Goal: Answer question/provide support: Answer question/provide support

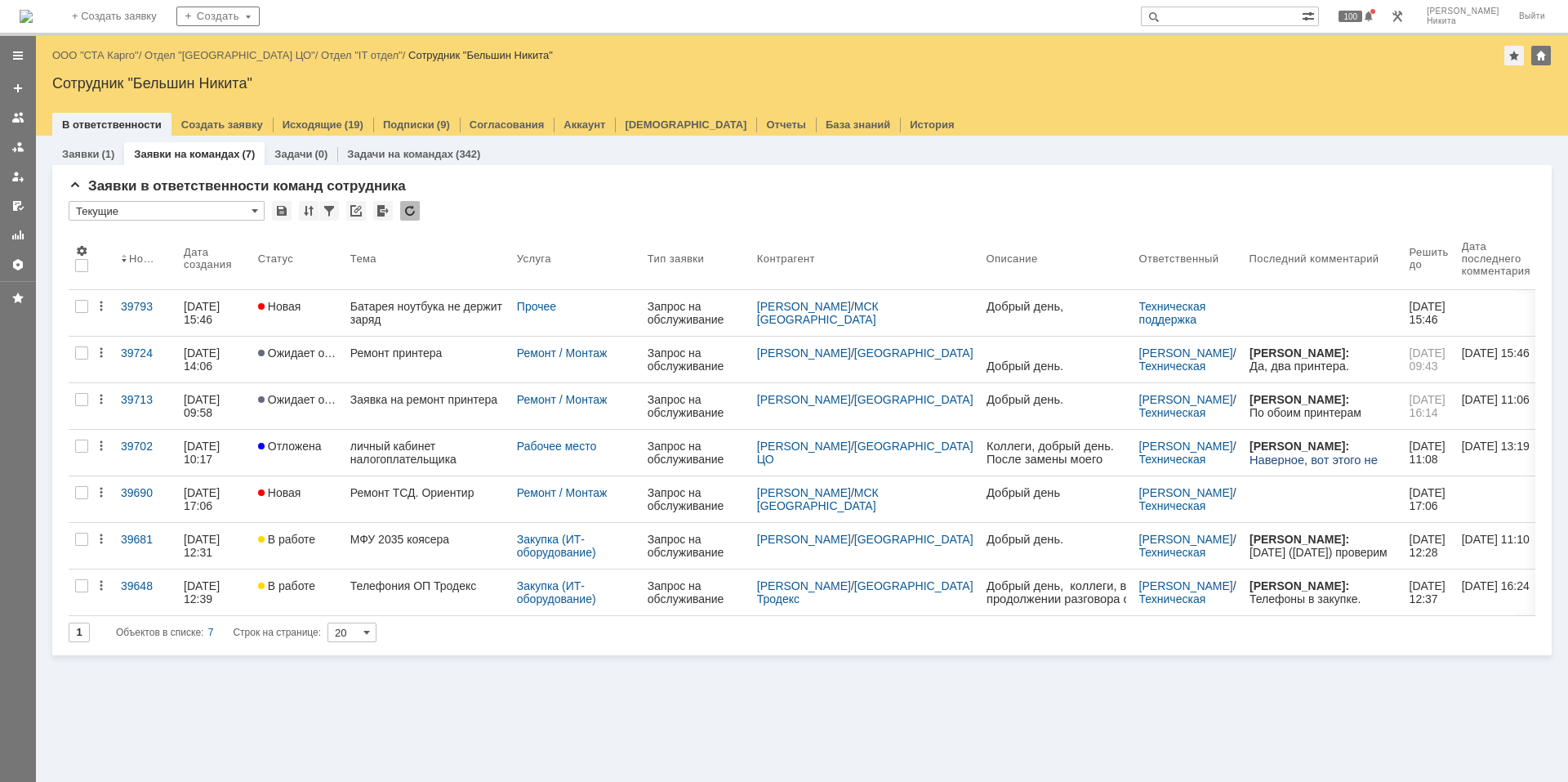
click at [391, 303] on div "Батарея ноутбука не держит заряд" at bounding box center [427, 313] width 153 height 26
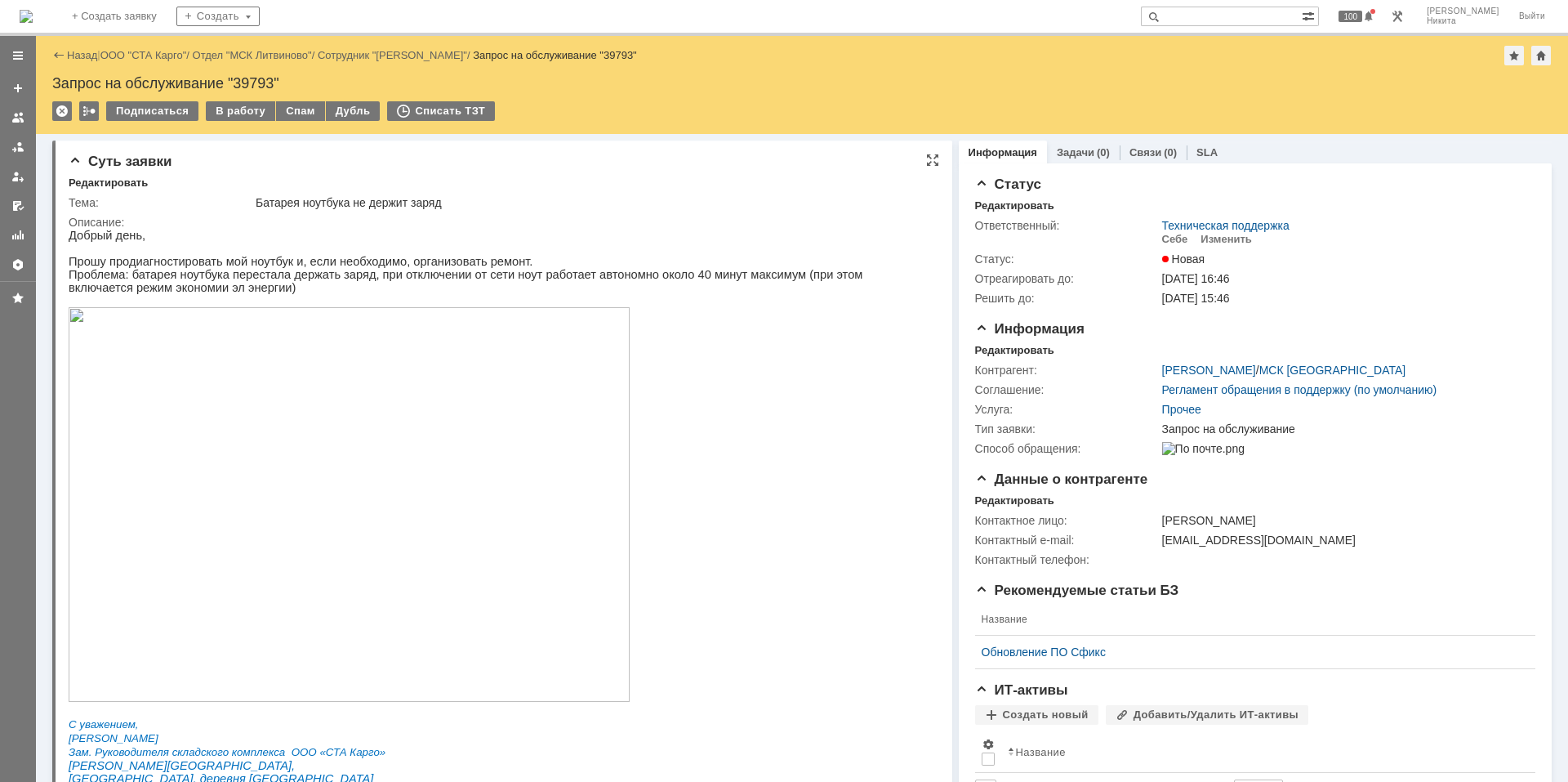
click at [345, 281] on p "Проблема: батарея ноутбука перестала держать заряд, при отключении от сети ноут…" at bounding box center [495, 281] width 854 height 26
click at [172, 266] on p "Прошу продиагностировать мой ноутбук и, если необходимо, организовать ремонт." at bounding box center [495, 261] width 854 height 13
click at [975, 351] on div "Редактировать" at bounding box center [1015, 351] width 79 height 13
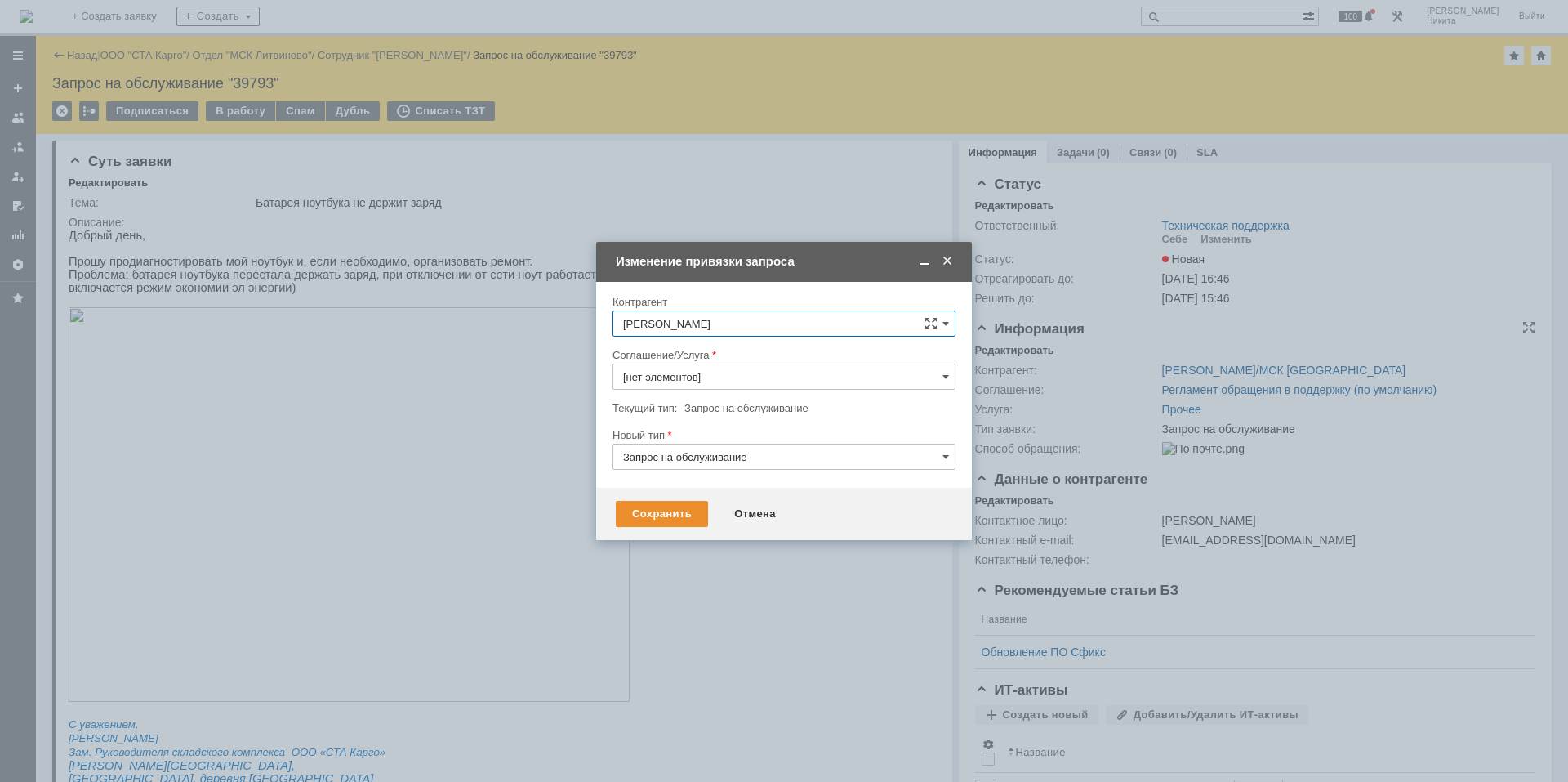
type input "Прочее"
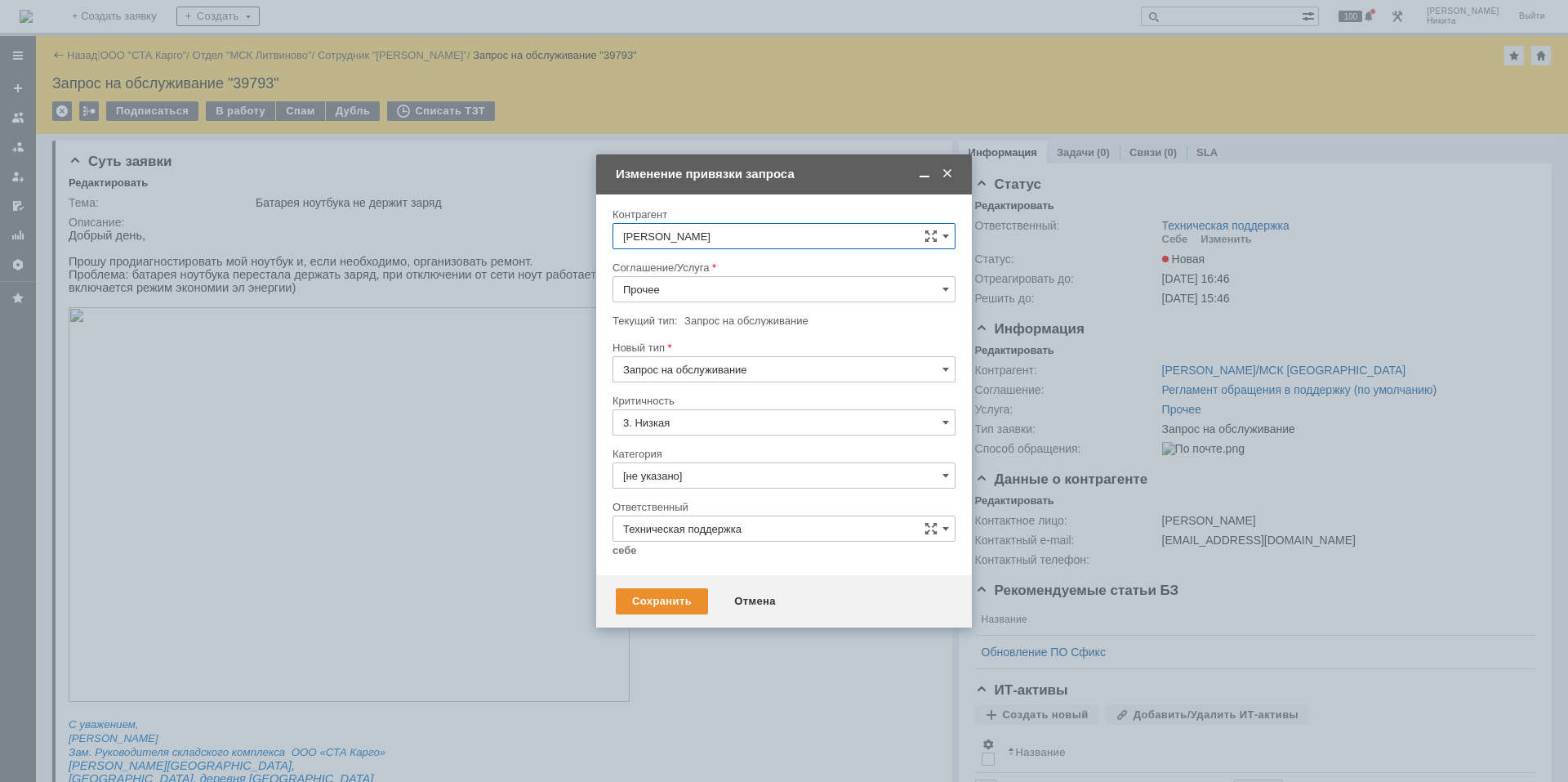
click at [692, 276] on input "Прочее" at bounding box center [784, 290] width 343 height 26
click at [683, 484] on span "Ремонт / Монтаж" at bounding box center [784, 482] width 322 height 13
type input "Ремонт / Монтаж"
click at [662, 469] on input "[не указано]" at bounding box center [784, 475] width 343 height 26
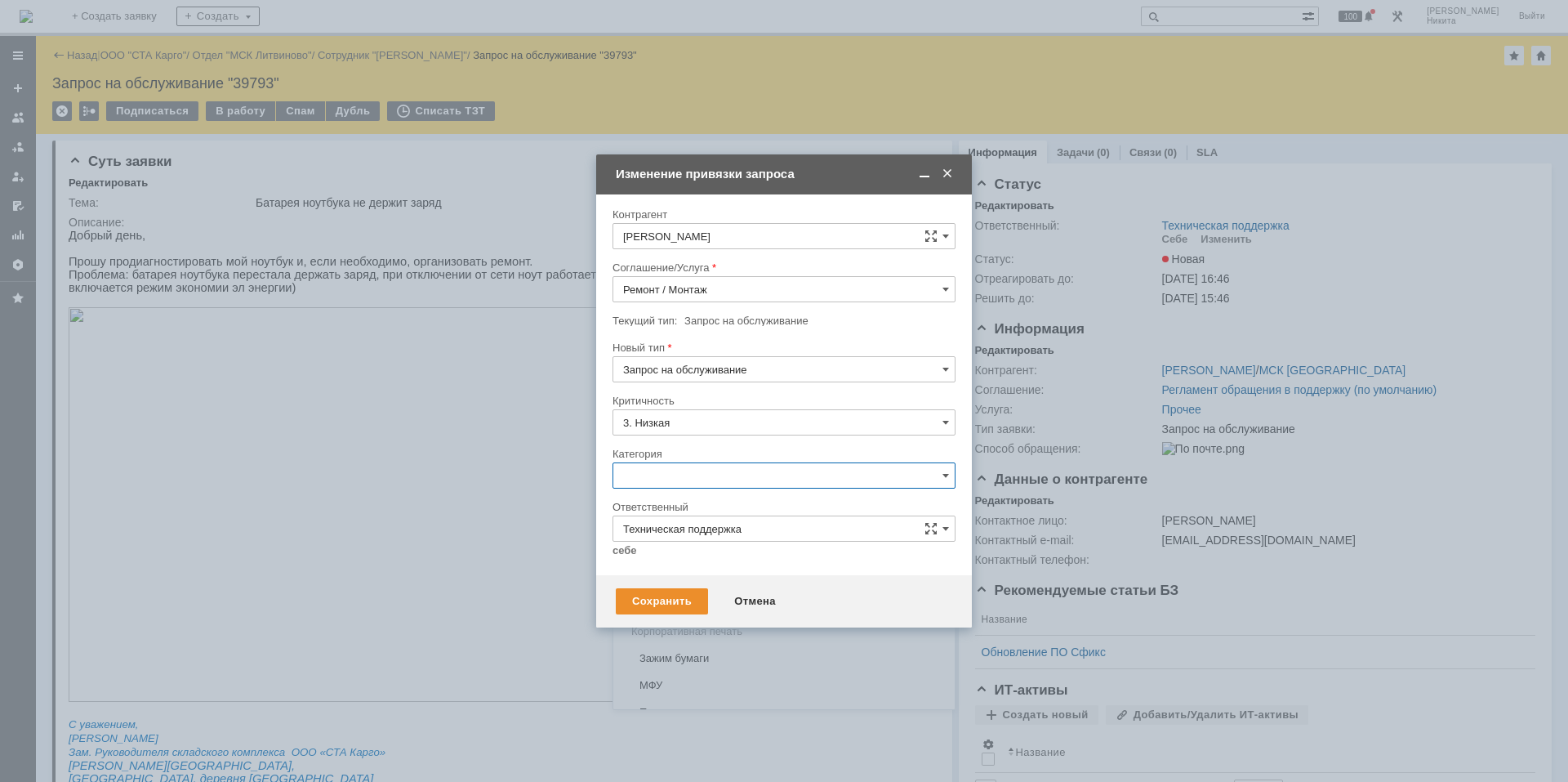
scroll to position [408, 0]
click at [745, 659] on span "Ноутбук" at bounding box center [784, 663] width 322 height 13
type input "Ноутбук"
click at [625, 553] on link "себе" at bounding box center [625, 550] width 25 height 13
type input "[PERSON_NAME]"
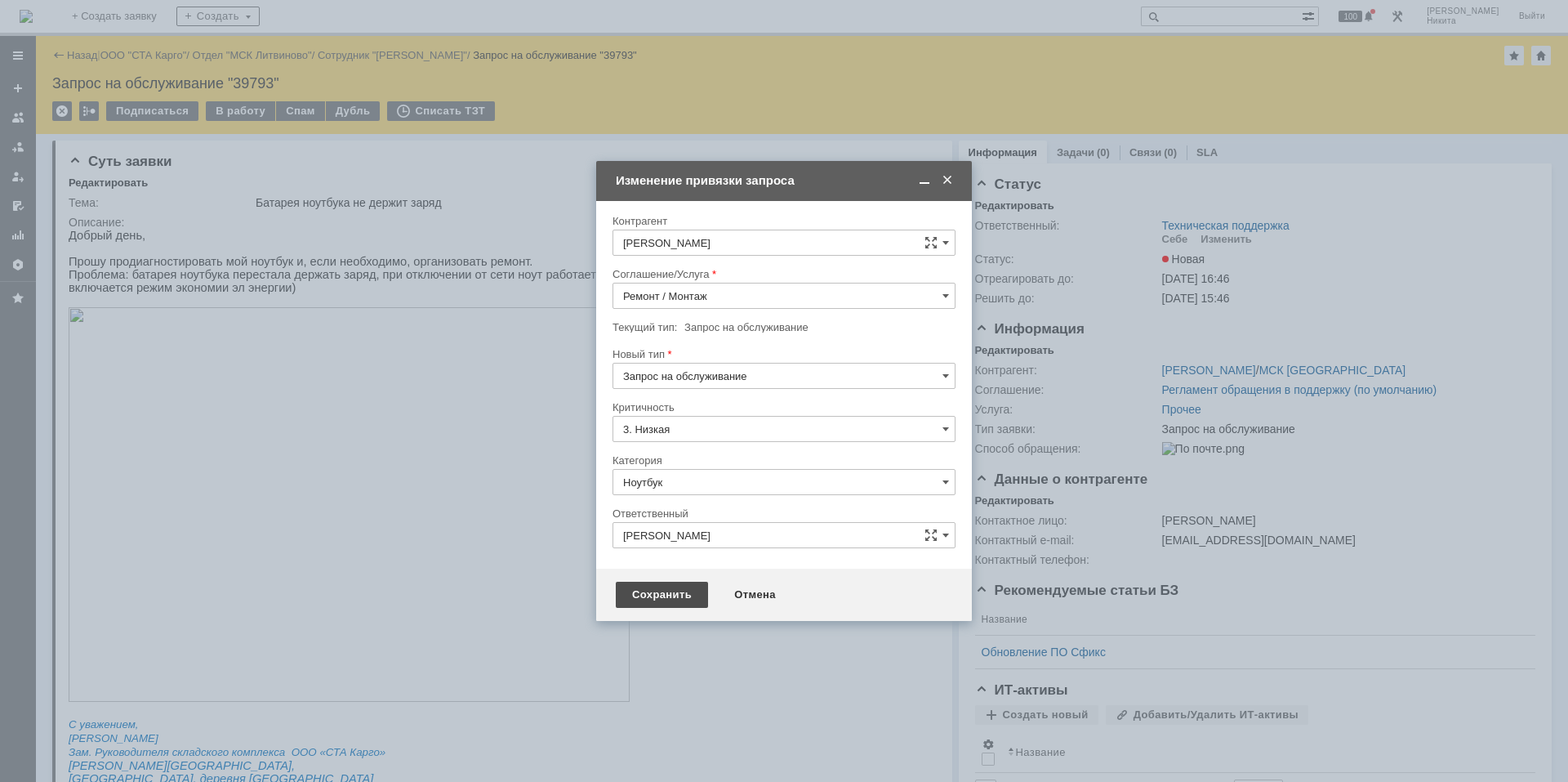
click at [639, 597] on div "Сохранить" at bounding box center [662, 595] width 92 height 26
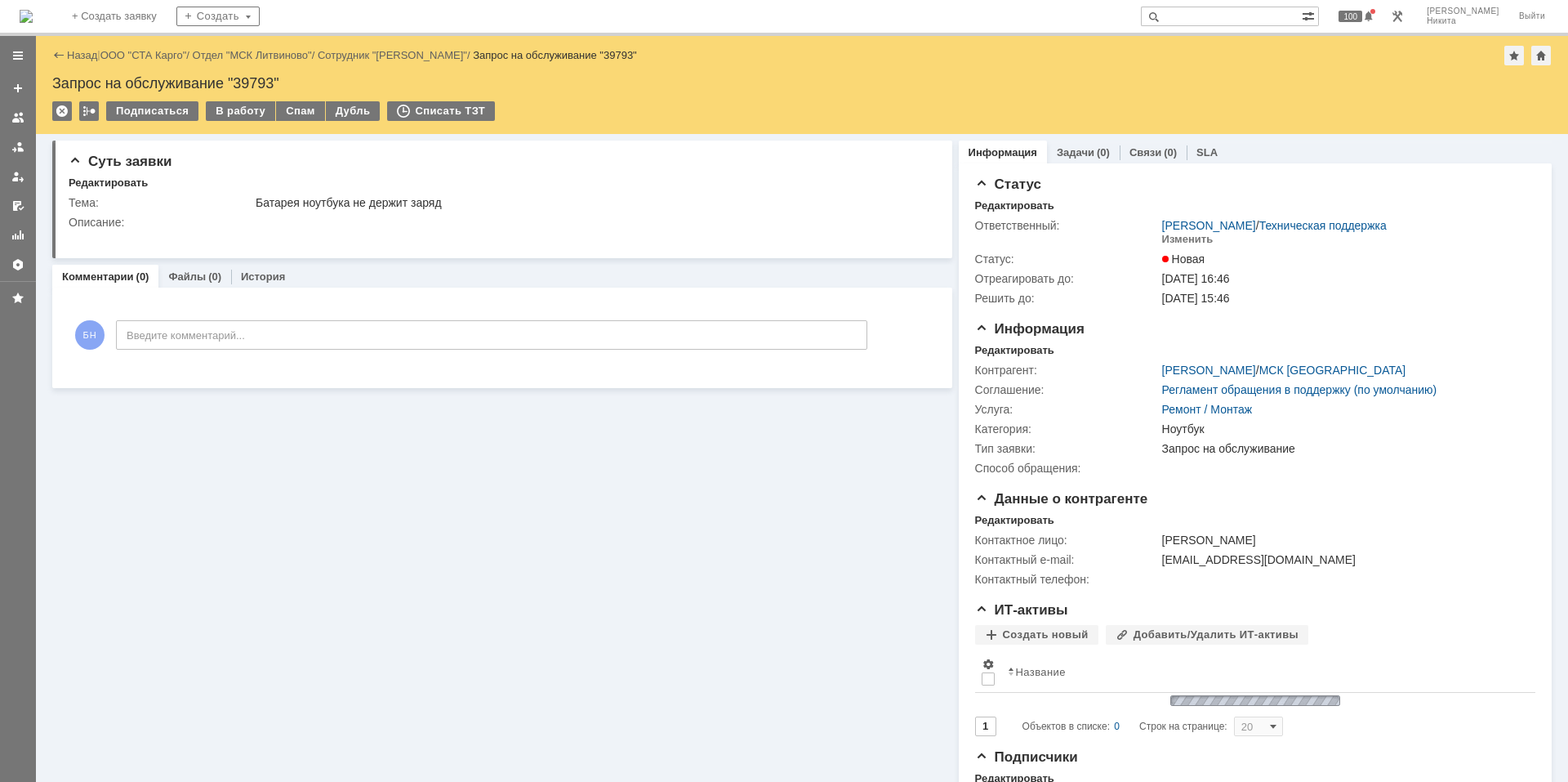
scroll to position [0, 0]
click at [222, 112] on div "В работу" at bounding box center [241, 111] width 69 height 20
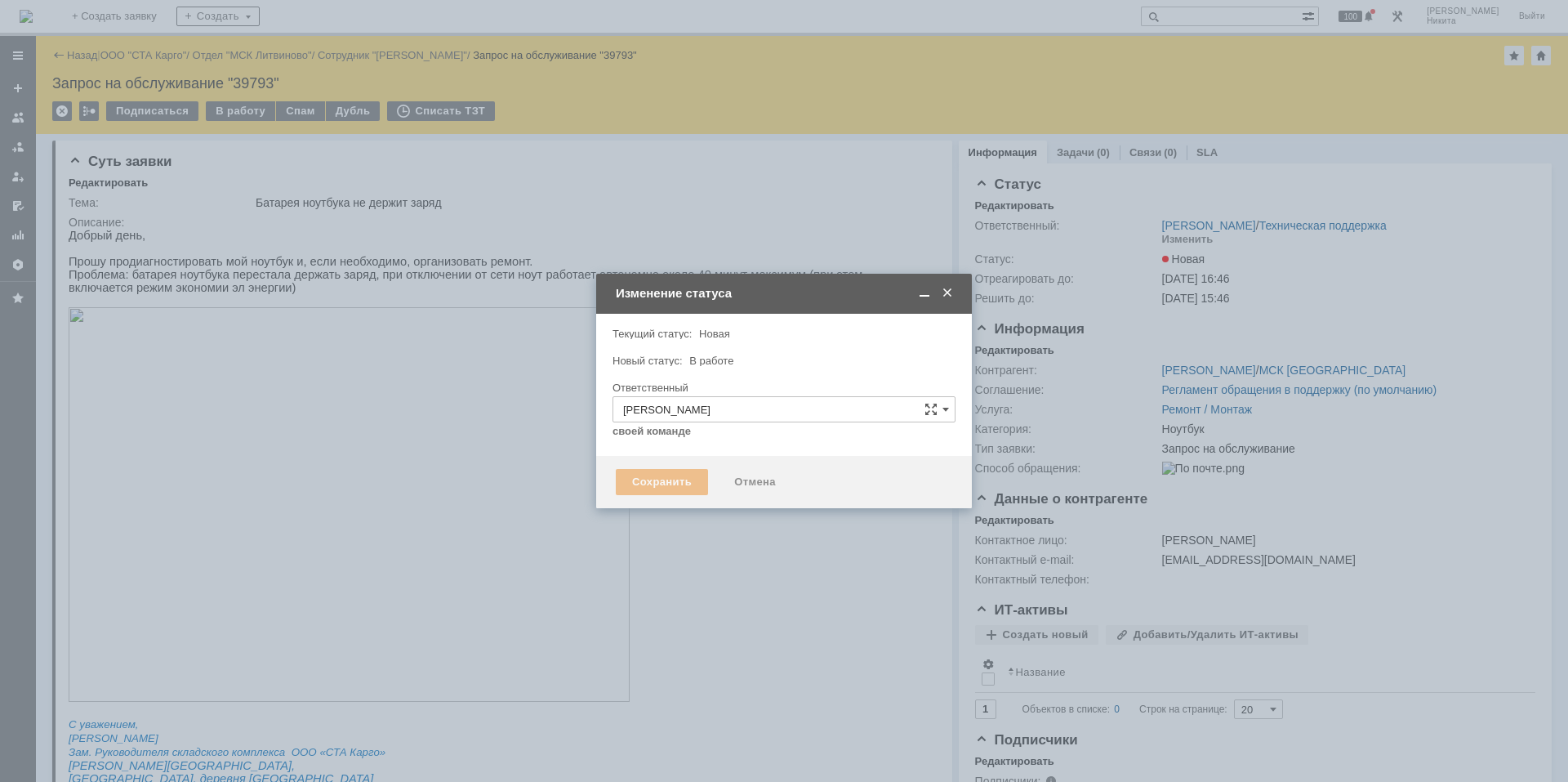
type input "Ноутбук"
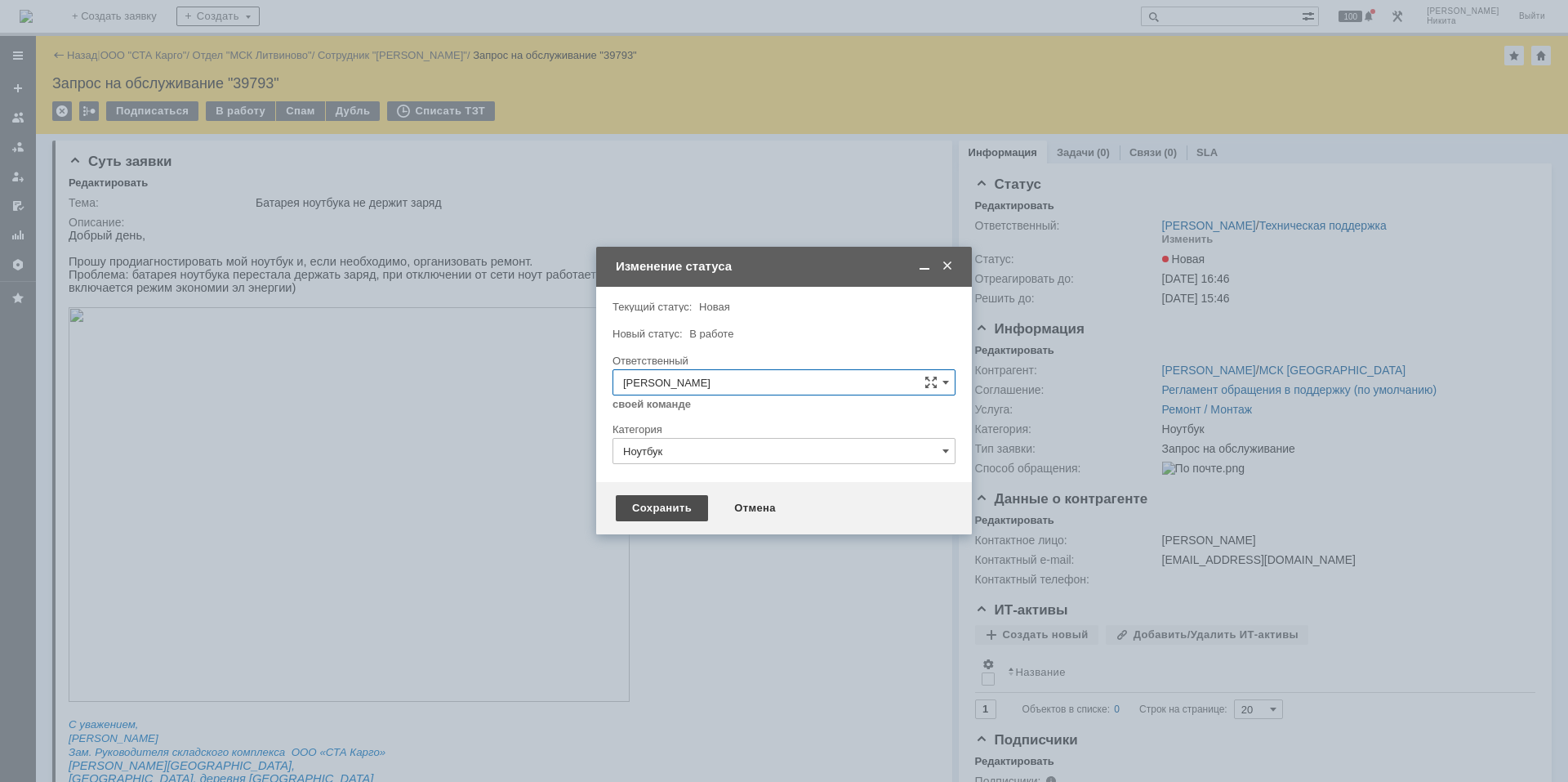
click at [656, 508] on div "Сохранить" at bounding box center [662, 508] width 92 height 26
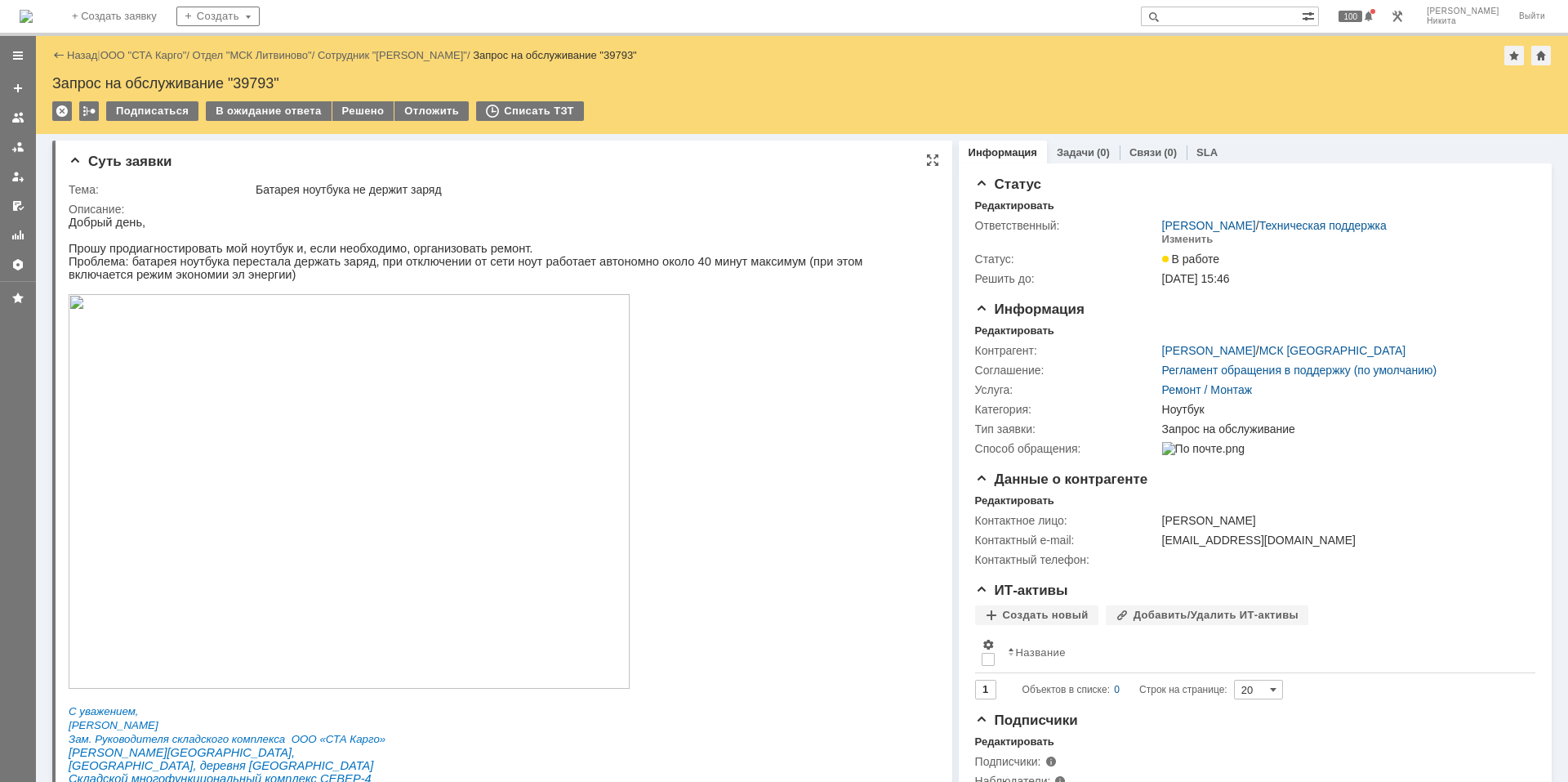
click at [674, 409] on p at bounding box center [495, 492] width 854 height 397
click at [33, 23] on img at bounding box center [26, 16] width 13 height 13
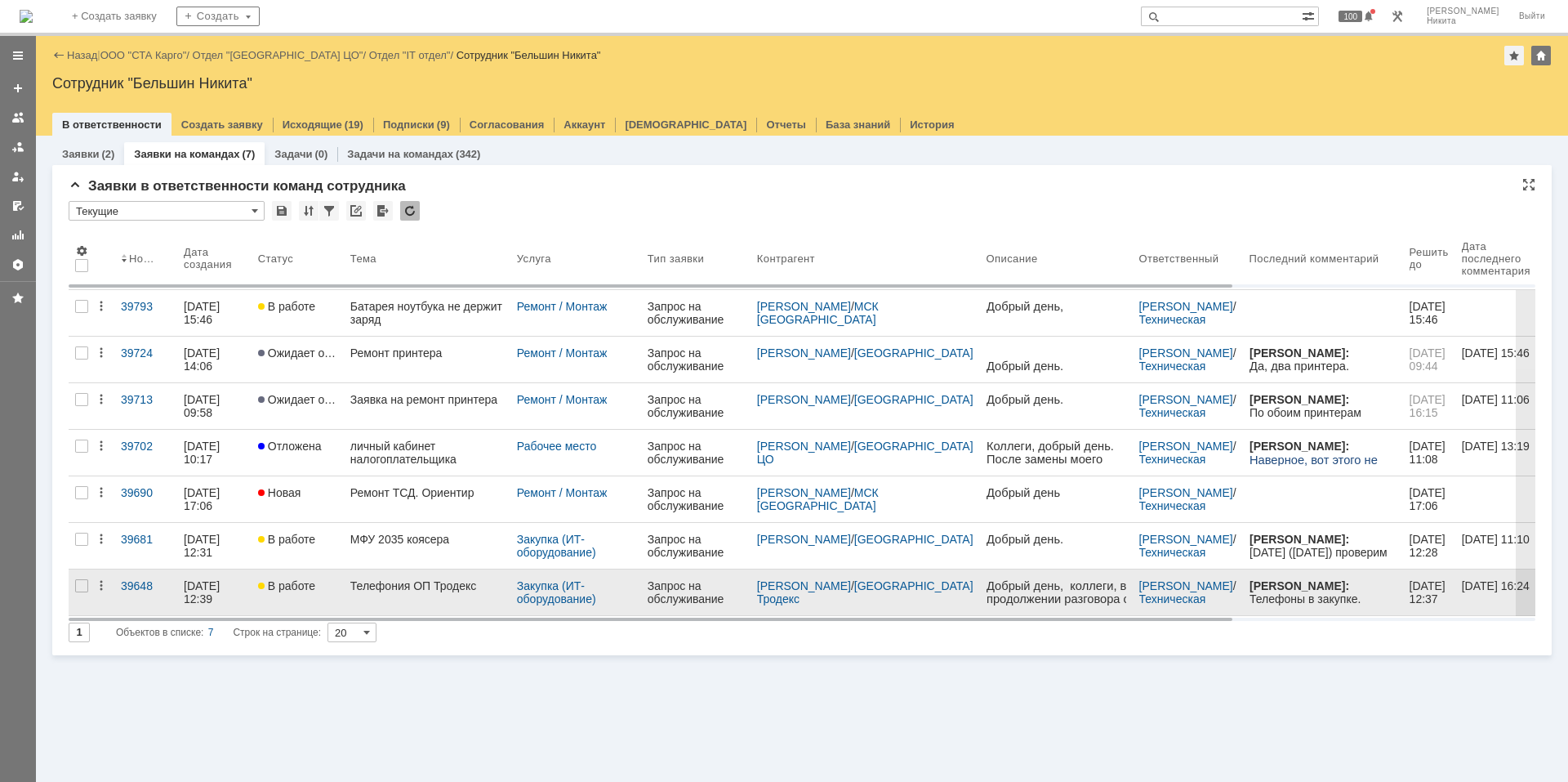
click at [360, 594] on link "Телефония ОП Тродекс" at bounding box center [427, 591] width 167 height 45
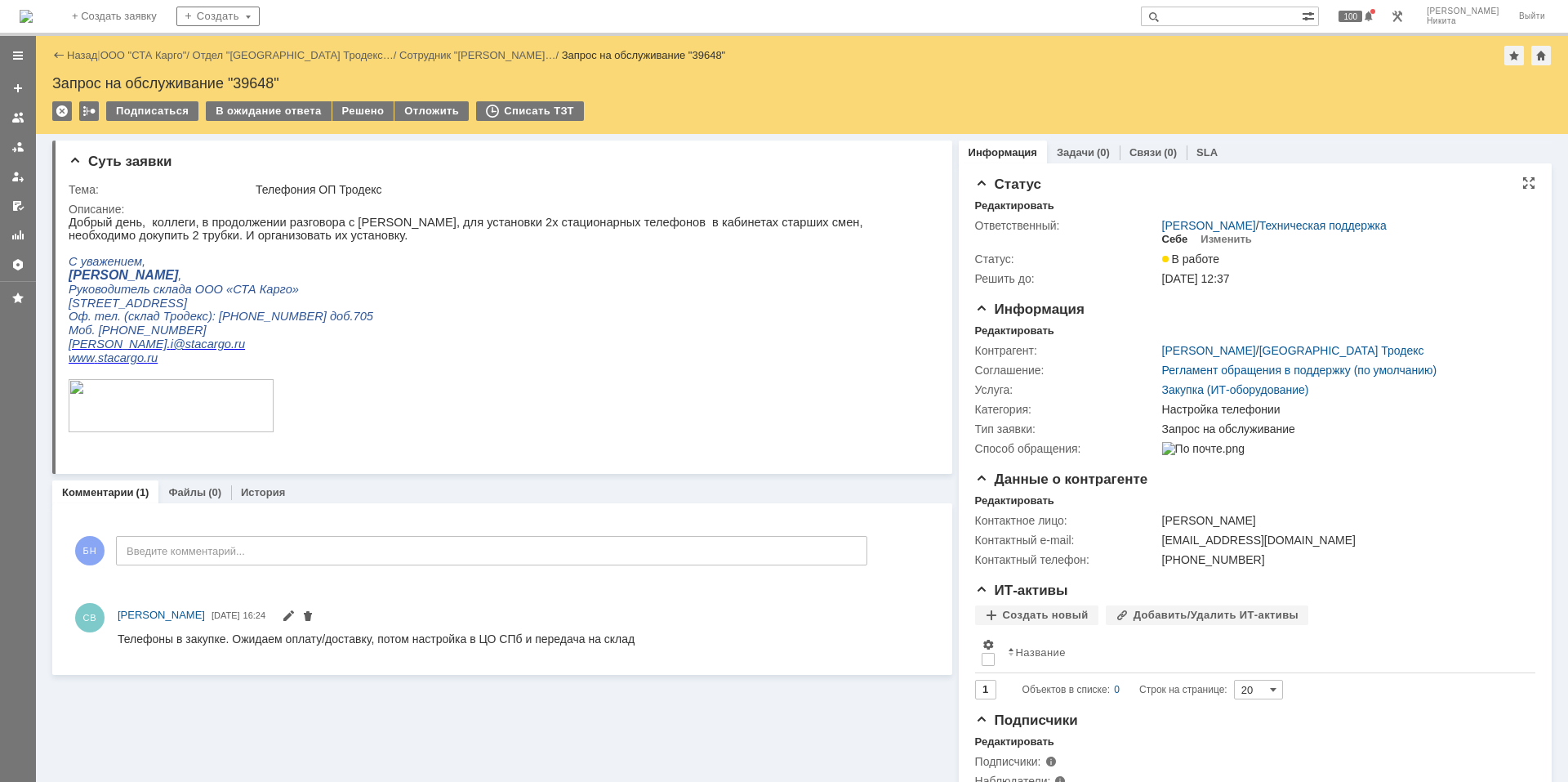
click at [1174, 243] on div "Себе" at bounding box center [1175, 239] width 26 height 13
click at [33, 10] on img at bounding box center [26, 16] width 13 height 13
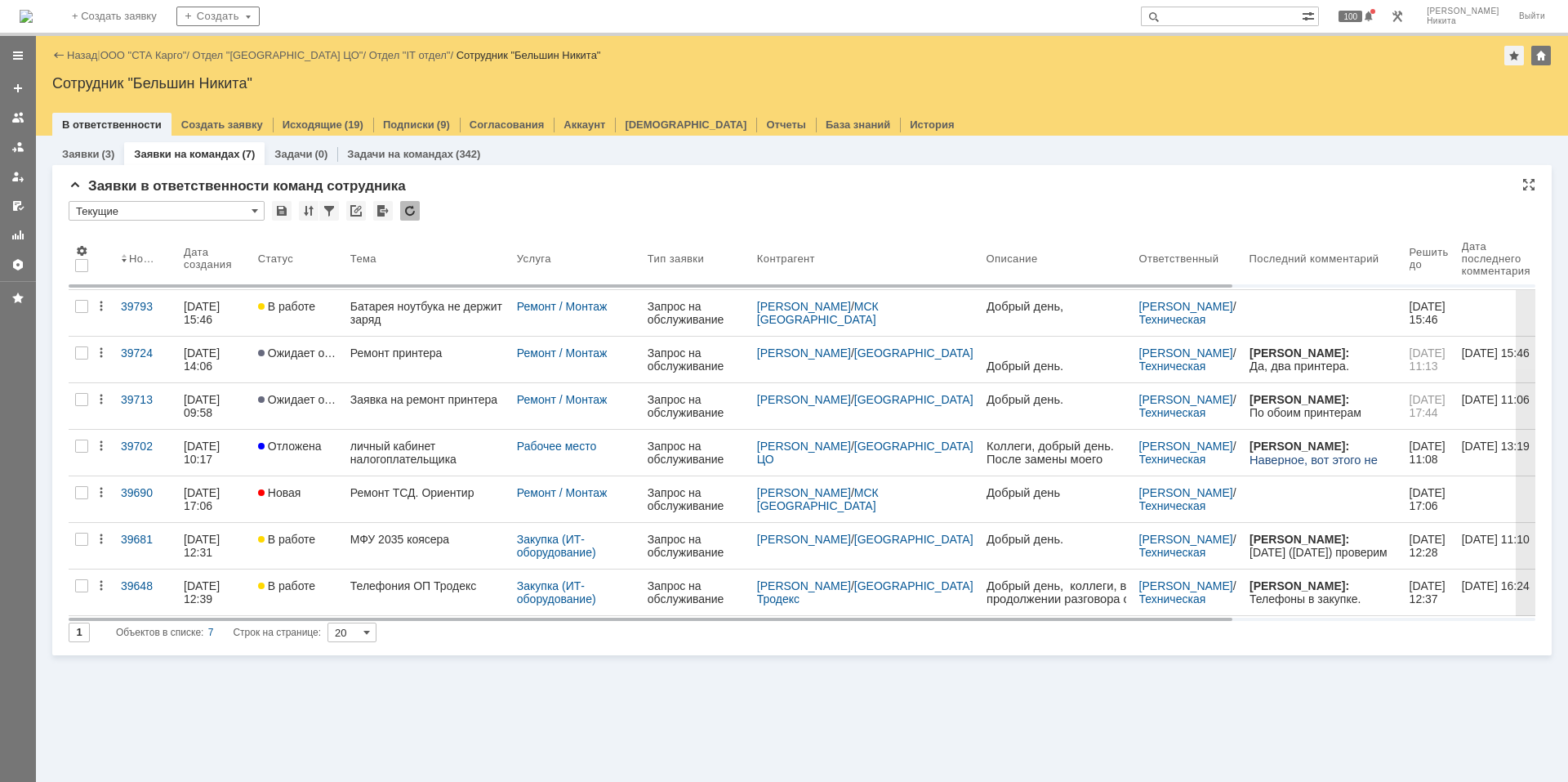
click at [412, 210] on div at bounding box center [410, 211] width 20 height 20
click at [402, 219] on div at bounding box center [410, 211] width 20 height 20
